Goal: Ask a question

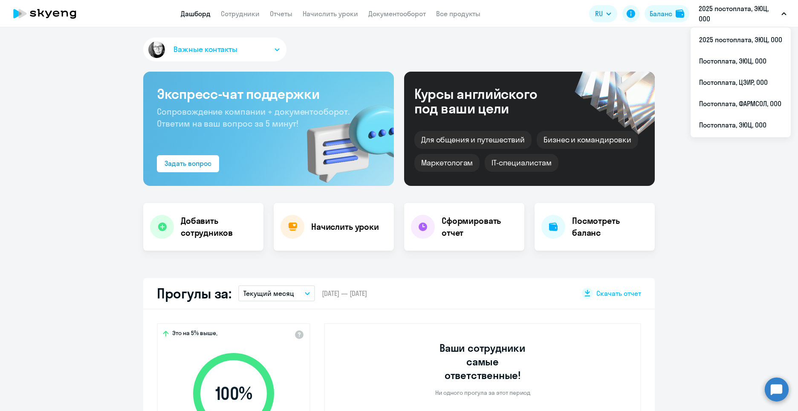
select select "30"
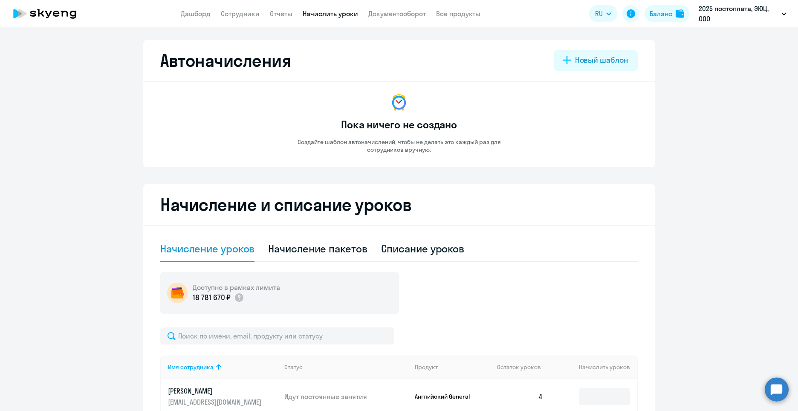
select select "10"
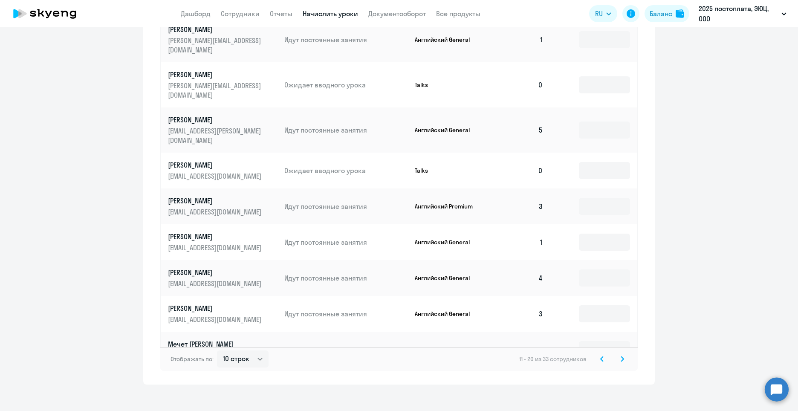
scroll to position [312, 0]
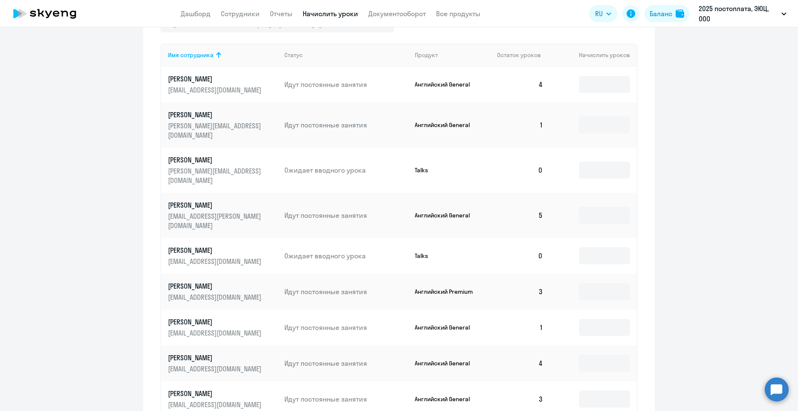
click at [779, 385] on circle at bounding box center [776, 389] width 24 height 24
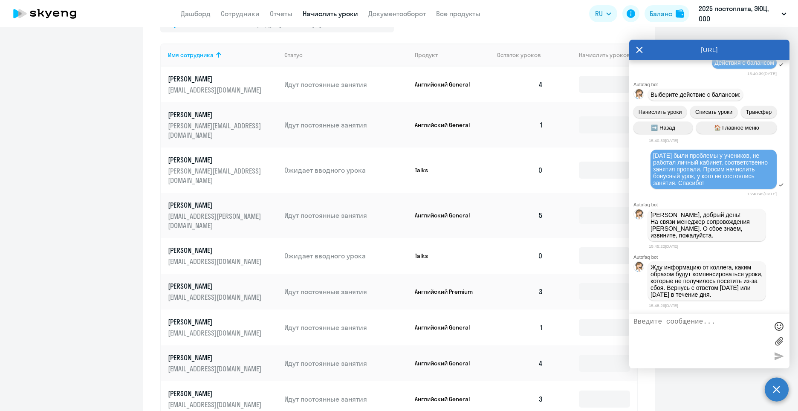
scroll to position [1744, 0]
click at [751, 242] on div "15:45:22[DATE]" at bounding box center [719, 246] width 141 height 8
click at [657, 320] on textarea at bounding box center [700, 341] width 135 height 46
click at [693, 322] on textarea "Добрый день! ПОдскажите, есть ли информация?" at bounding box center [700, 341] width 135 height 46
type textarea "Добрый день! Подскажите, есть ли информация?"
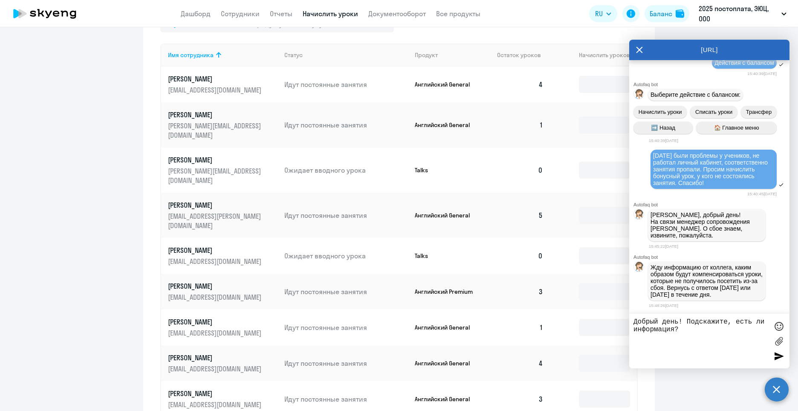
click at [782, 351] on div at bounding box center [778, 355] width 13 height 13
